Goal: Information Seeking & Learning: Compare options

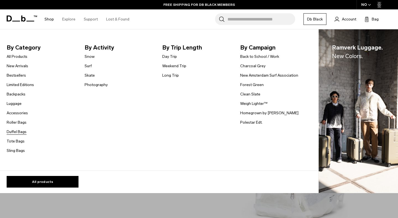
click at [18, 134] on link "Duffel Bags" at bounding box center [17, 132] width 20 height 6
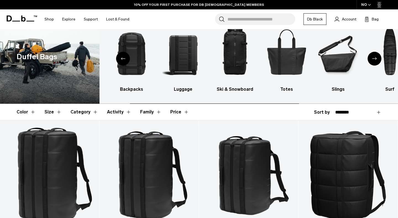
scroll to position [104, 0]
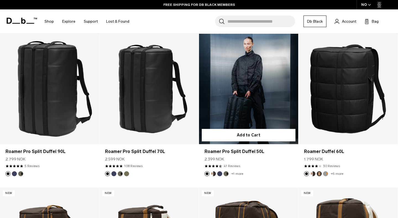
click at [256, 111] on link "Roamer Pro Split Duffel 50L" at bounding box center [248, 89] width 99 height 110
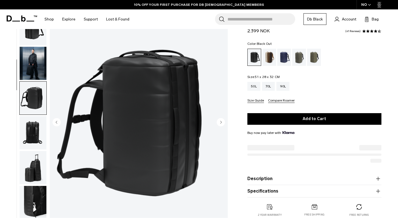
scroll to position [0, 0]
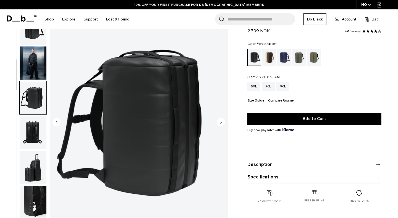
click at [300, 59] on div "Forest Green" at bounding box center [299, 57] width 14 height 17
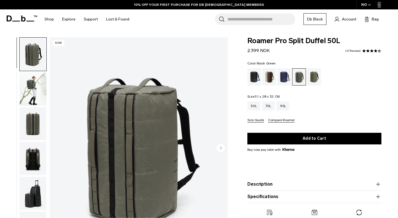
click at [314, 76] on div "Mash Green" at bounding box center [314, 76] width 14 height 17
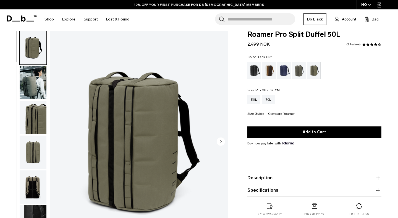
click at [255, 72] on div "Black Out" at bounding box center [254, 70] width 14 height 17
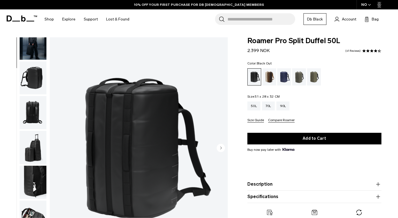
click at [33, 149] on img "button" at bounding box center [33, 147] width 27 height 33
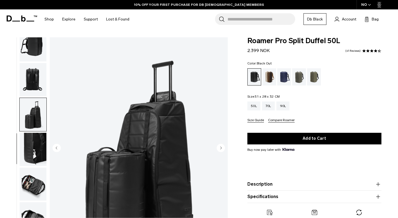
scroll to position [89, 0]
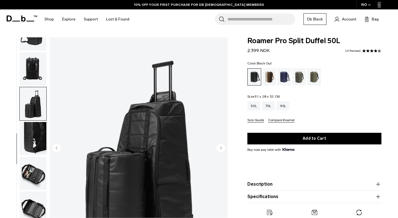
click at [33, 149] on img "button" at bounding box center [33, 138] width 27 height 33
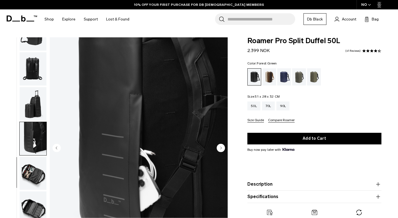
click at [296, 78] on div "Forest Green" at bounding box center [299, 76] width 14 height 17
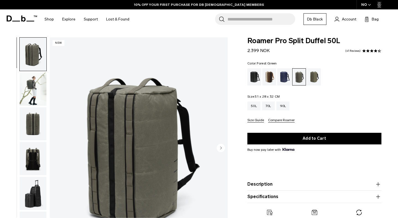
click at [33, 118] on img "button" at bounding box center [33, 123] width 27 height 33
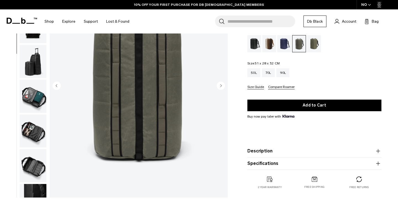
scroll to position [62, 0]
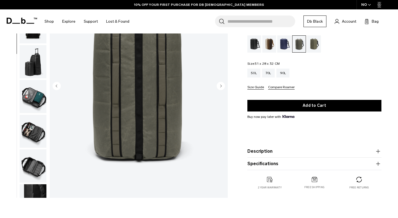
click at [219, 87] on circle "Next slide" at bounding box center [220, 86] width 8 height 8
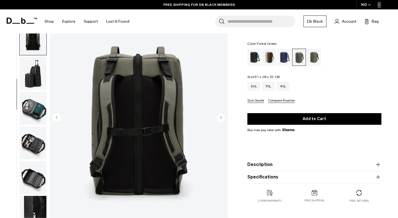
scroll to position [30, 0]
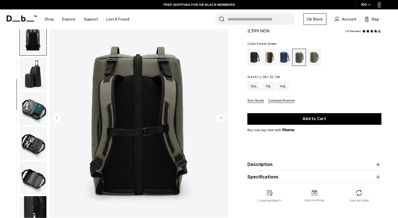
click at [186, 92] on img "4 / 9" at bounding box center [139, 118] width 178 height 222
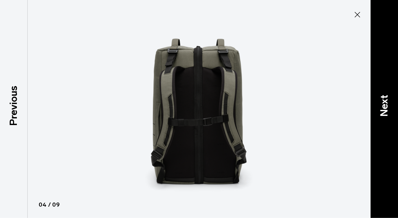
click at [388, 101] on p "Next" at bounding box center [383, 105] width 15 height 22
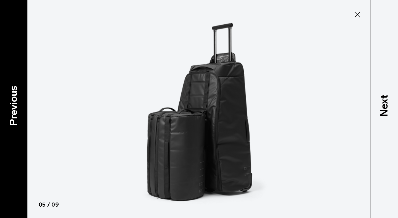
click at [6, 108] on p "Previous" at bounding box center [13, 105] width 15 height 40
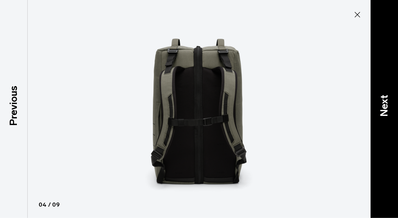
click at [381, 109] on p "Next" at bounding box center [383, 105] width 15 height 22
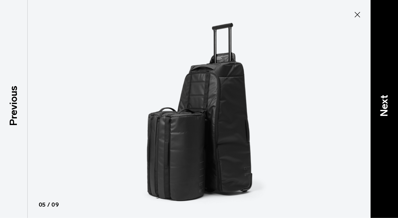
click at [381, 109] on p "Next" at bounding box center [383, 105] width 15 height 22
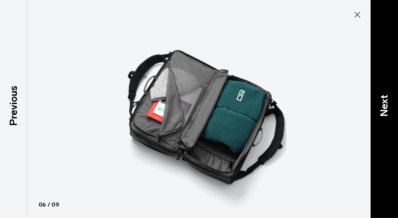
click at [381, 109] on p "Next" at bounding box center [383, 105] width 15 height 22
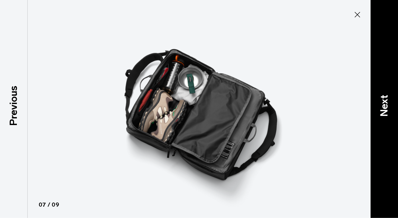
click at [381, 109] on p "Next" at bounding box center [383, 105] width 15 height 22
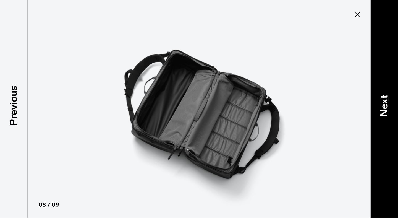
click at [381, 109] on p "Next" at bounding box center [383, 105] width 15 height 22
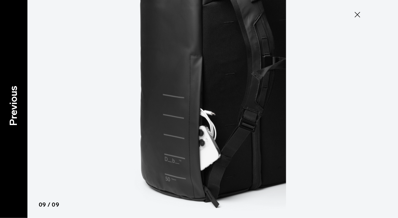
click at [10, 103] on p "Previous" at bounding box center [13, 105] width 15 height 40
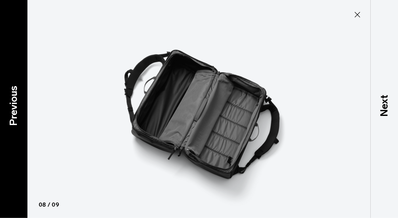
click at [10, 103] on p "Previous" at bounding box center [13, 105] width 15 height 40
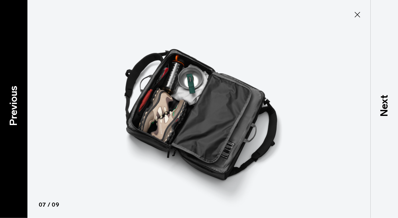
click at [10, 103] on p "Previous" at bounding box center [13, 105] width 15 height 40
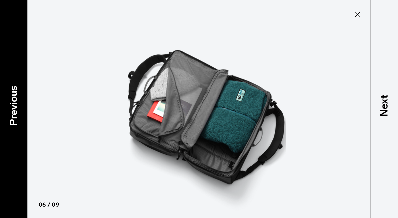
click at [10, 103] on p "Previous" at bounding box center [13, 105] width 15 height 40
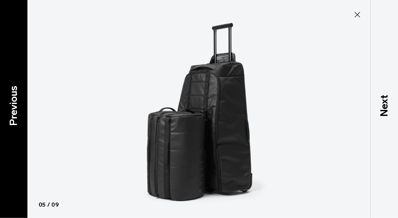
click at [10, 103] on p "Previous" at bounding box center [13, 105] width 15 height 40
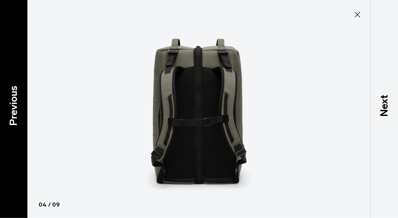
click at [10, 103] on p "Previous" at bounding box center [13, 105] width 15 height 40
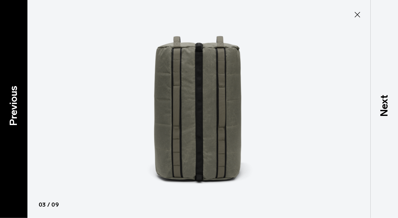
click at [10, 103] on p "Previous" at bounding box center [13, 105] width 15 height 40
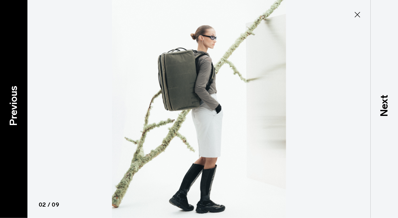
click at [10, 103] on p "Previous" at bounding box center [13, 105] width 15 height 40
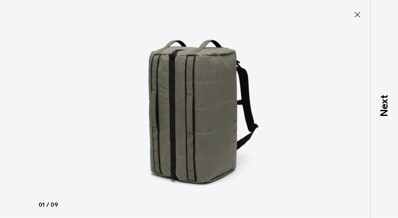
click at [9, 103] on div at bounding box center [199, 109] width 398 height 218
click at [355, 15] on icon at bounding box center [357, 14] width 9 height 9
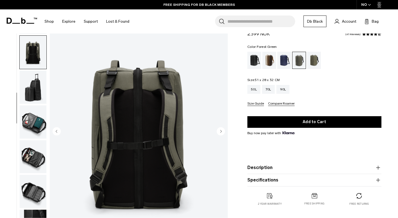
scroll to position [0, 0]
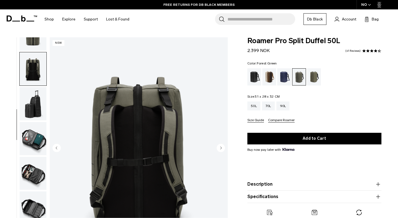
click at [32, 163] on img "button" at bounding box center [33, 173] width 27 height 33
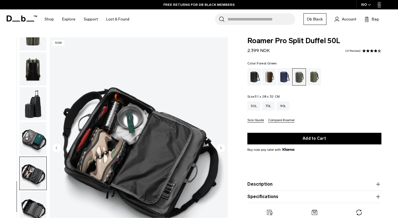
click at [40, 143] on img "button" at bounding box center [33, 138] width 27 height 33
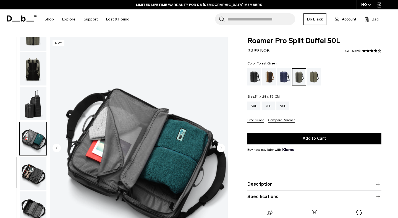
click at [36, 108] on img "button" at bounding box center [33, 103] width 27 height 33
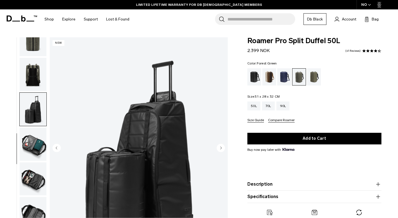
scroll to position [89, 0]
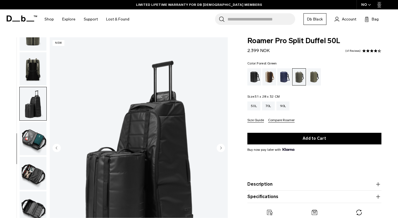
click at [33, 169] on img "button" at bounding box center [33, 173] width 27 height 33
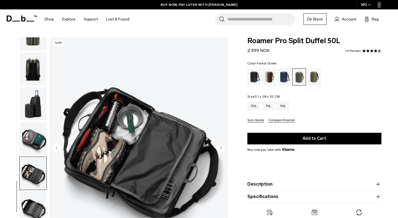
click at [36, 144] on img "button" at bounding box center [33, 138] width 27 height 33
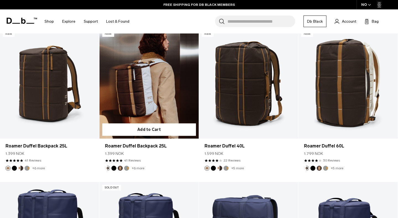
scroll to position [264, 0]
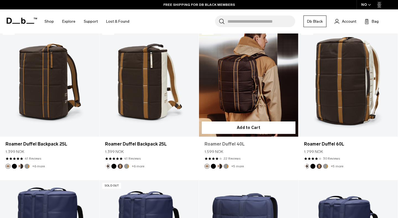
click at [225, 144] on link "Roamer Duffel 40L" at bounding box center [248, 144] width 88 height 7
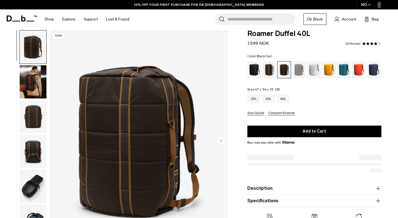
click at [251, 73] on div "Black Out" at bounding box center [254, 69] width 14 height 17
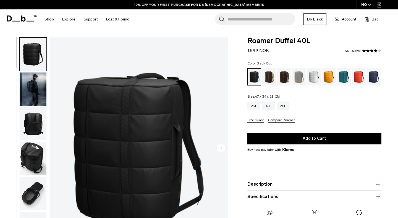
click at [40, 65] on img "button" at bounding box center [33, 54] width 27 height 33
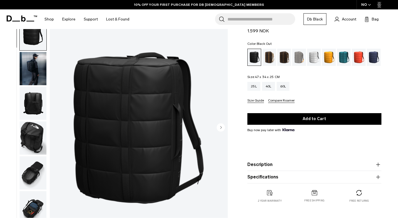
scroll to position [27, 0]
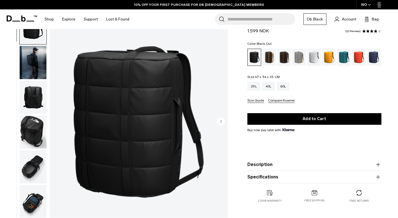
click at [193, 120] on img "1 / 9" at bounding box center [139, 122] width 178 height 222
click at [162, 106] on img "1 / 9" at bounding box center [139, 122] width 178 height 222
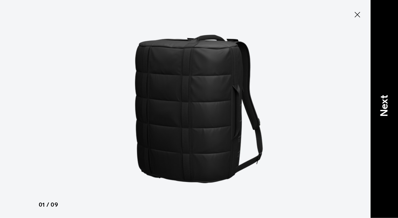
click at [386, 97] on p "Next" at bounding box center [383, 105] width 15 height 22
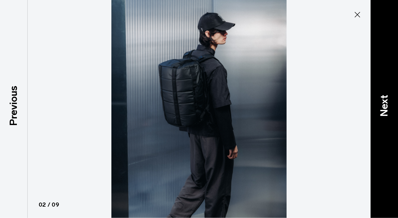
click at [386, 97] on p "Next" at bounding box center [383, 105] width 15 height 22
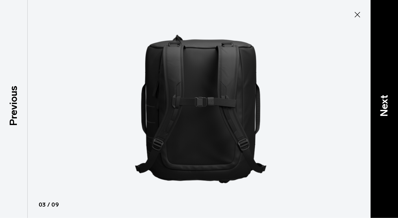
click at [386, 97] on p "Next" at bounding box center [383, 105] width 15 height 22
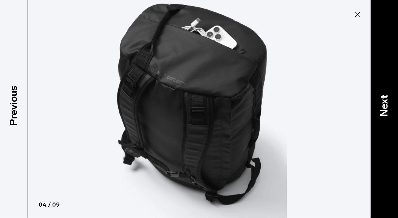
click at [386, 97] on p "Next" at bounding box center [383, 105] width 15 height 22
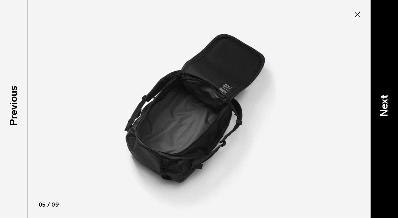
click at [386, 97] on p "Next" at bounding box center [383, 105] width 15 height 22
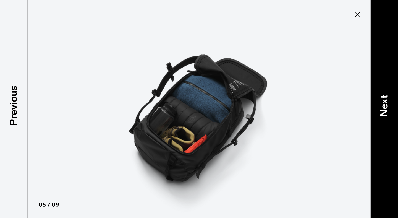
click at [386, 97] on p "Next" at bounding box center [383, 105] width 15 height 22
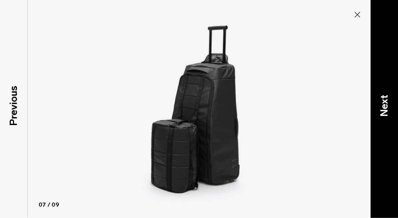
click at [386, 97] on p "Next" at bounding box center [383, 105] width 15 height 22
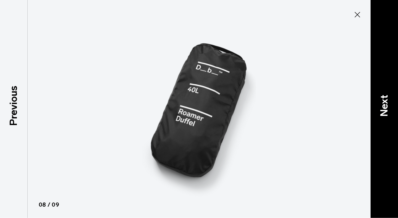
click at [386, 97] on p "Next" at bounding box center [383, 105] width 15 height 22
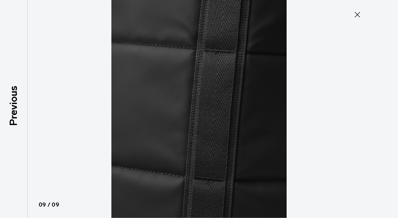
click at [386, 97] on div at bounding box center [199, 109] width 398 height 218
click at [355, 15] on icon at bounding box center [357, 14] width 9 height 9
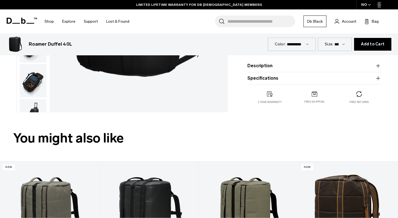
scroll to position [0, 0]
